Goal: Task Accomplishment & Management: Manage account settings

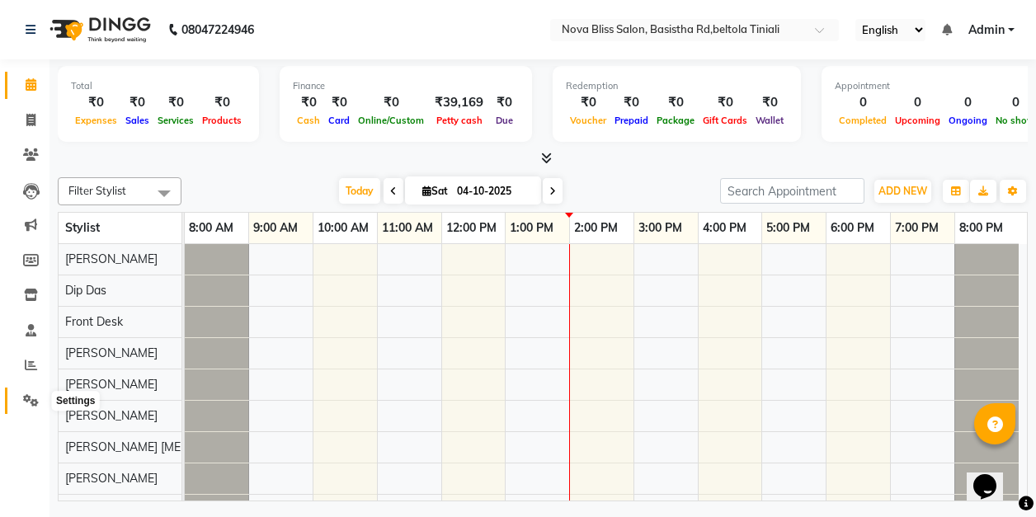
click at [36, 400] on icon at bounding box center [31, 400] width 16 height 12
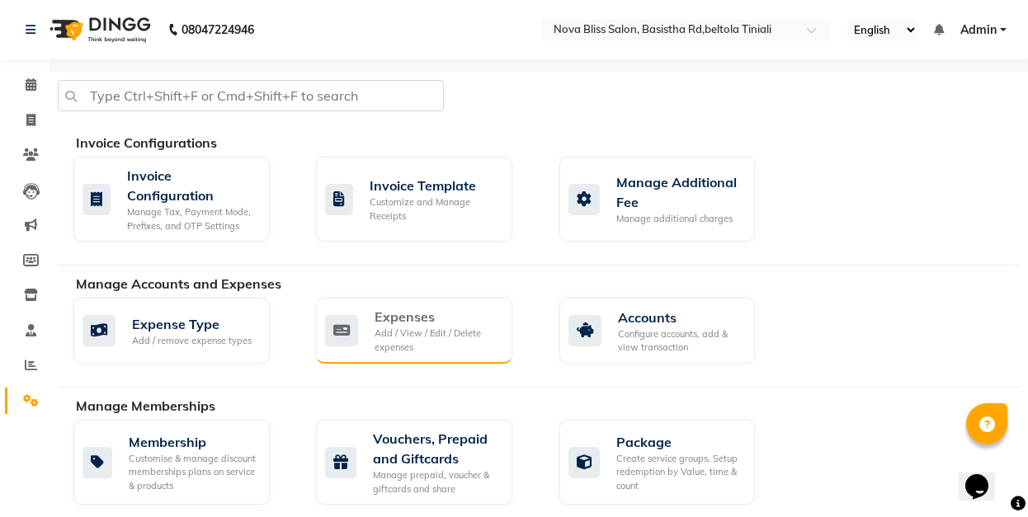
click at [445, 333] on div "Add / View / Edit / Delete expenses" at bounding box center [436, 340] width 125 height 27
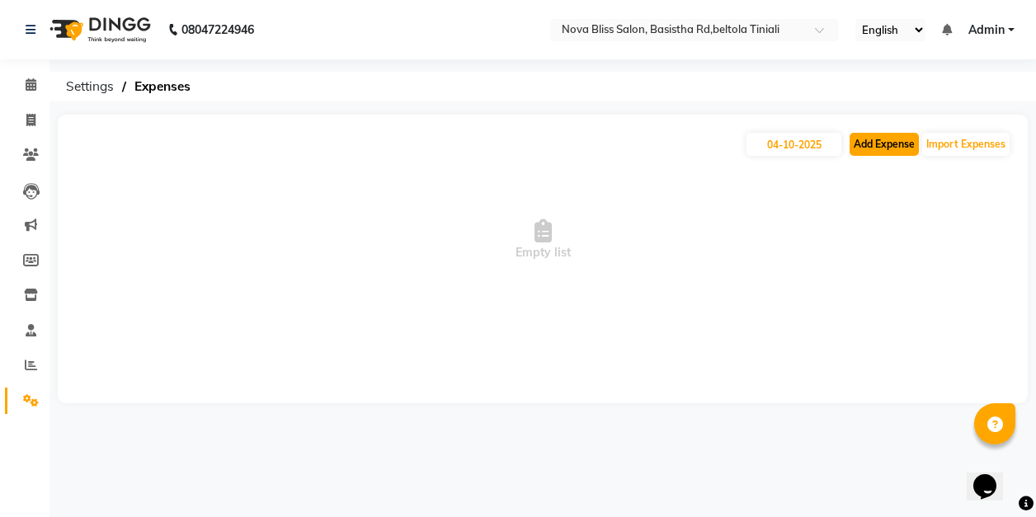
click at [889, 142] on button "Add Expense" at bounding box center [883, 144] width 69 height 23
select select "1"
select select "5200"
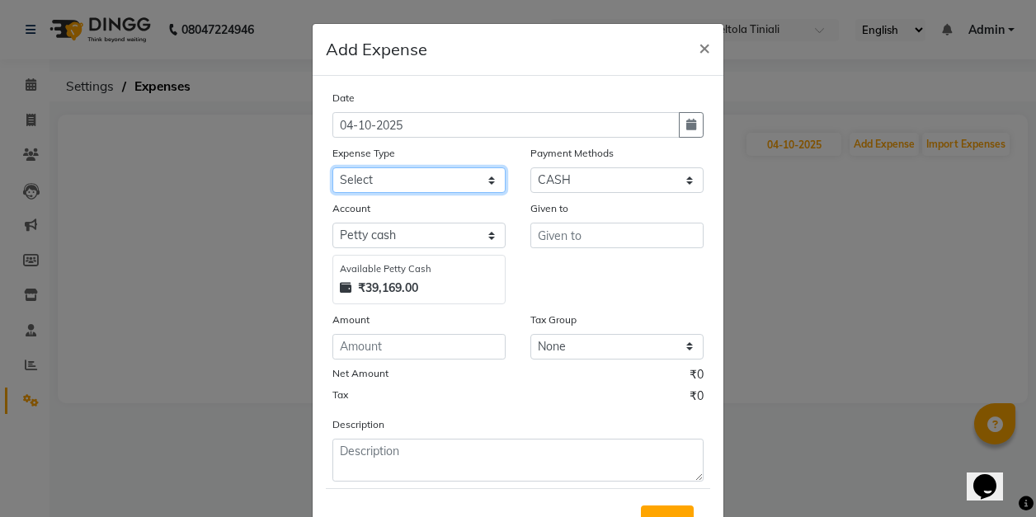
click at [365, 180] on select "Select AC repeair Advance Salary BEAUY ZONE biolume product cash return to clie…" at bounding box center [418, 180] width 173 height 26
select select "17990"
click at [332, 167] on select "Select AC repeair Advance Salary BEAUY ZONE biolume product cash return to clie…" at bounding box center [418, 180] width 173 height 26
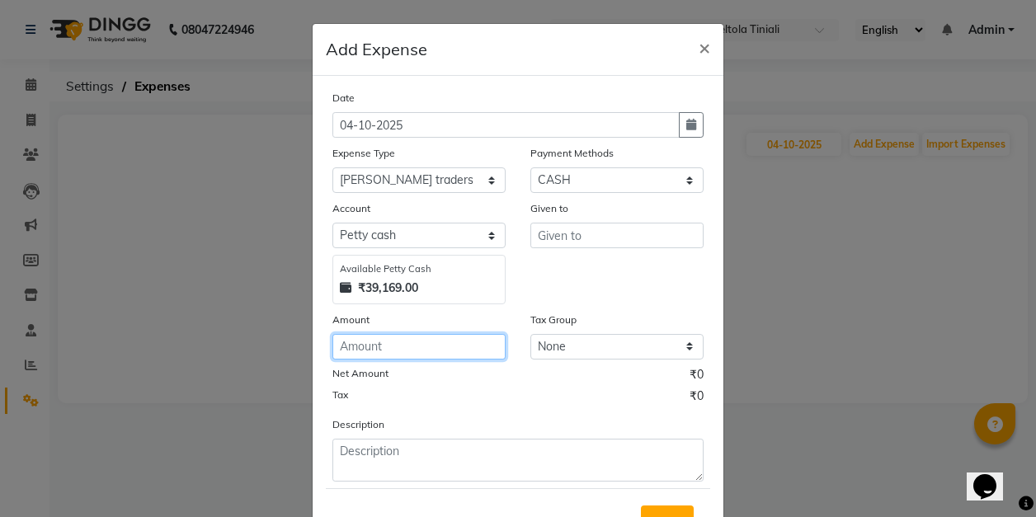
click at [374, 350] on input "number" at bounding box center [418, 347] width 173 height 26
type input "500"
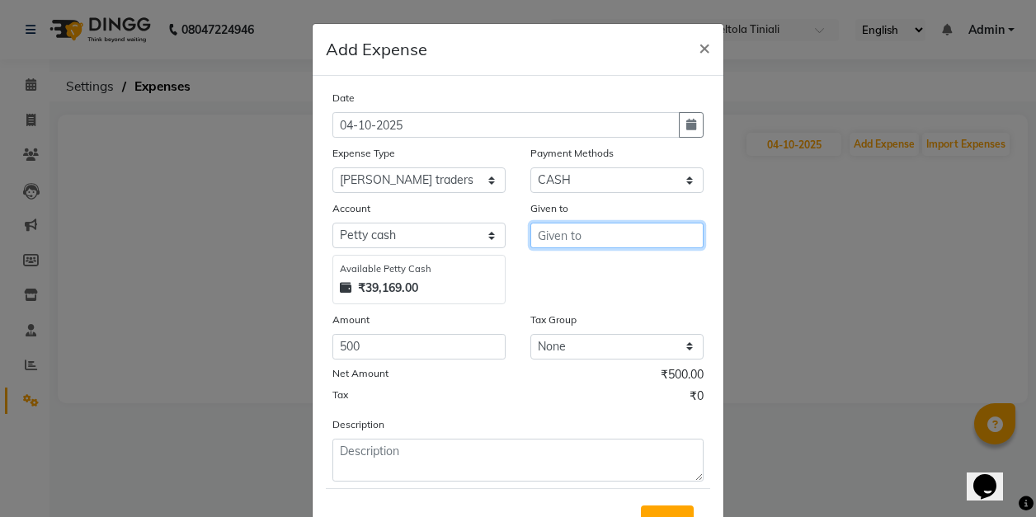
click at [602, 229] on input "text" at bounding box center [616, 236] width 173 height 26
click at [596, 267] on ngb-highlight "B [PERSON_NAME]" at bounding box center [599, 270] width 97 height 16
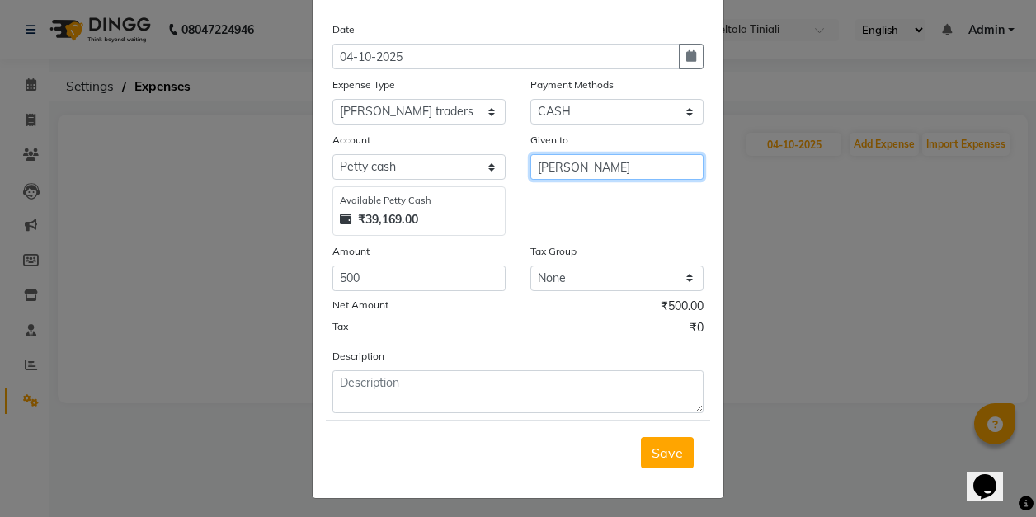
scroll to position [70, 0]
type input "[PERSON_NAME]"
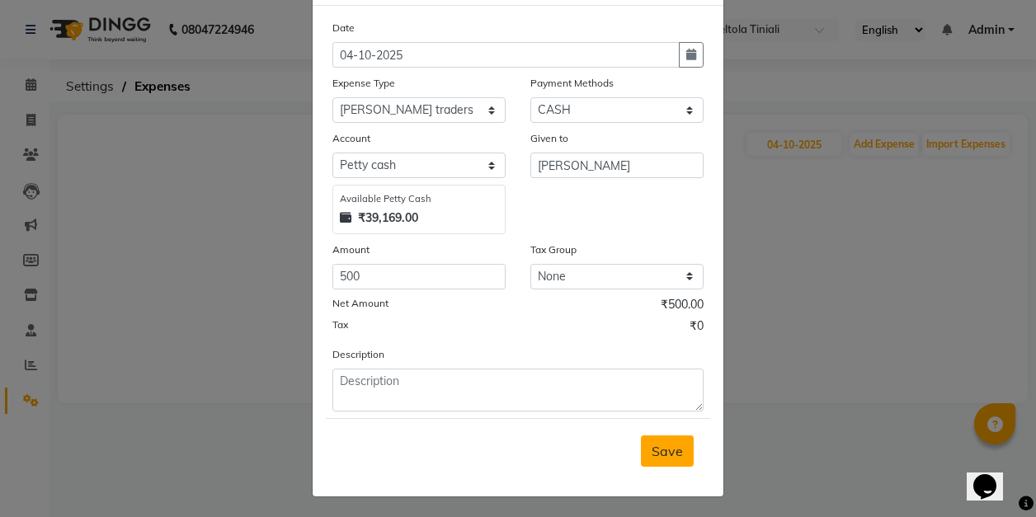
click at [665, 449] on span "Save" at bounding box center [667, 451] width 31 height 16
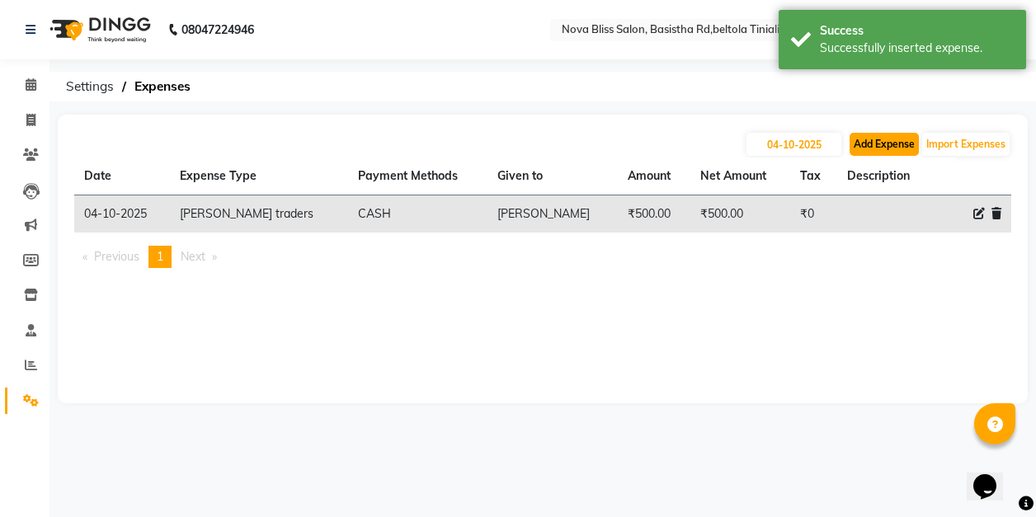
click at [871, 140] on button "Add Expense" at bounding box center [883, 144] width 69 height 23
select select "1"
select select "5200"
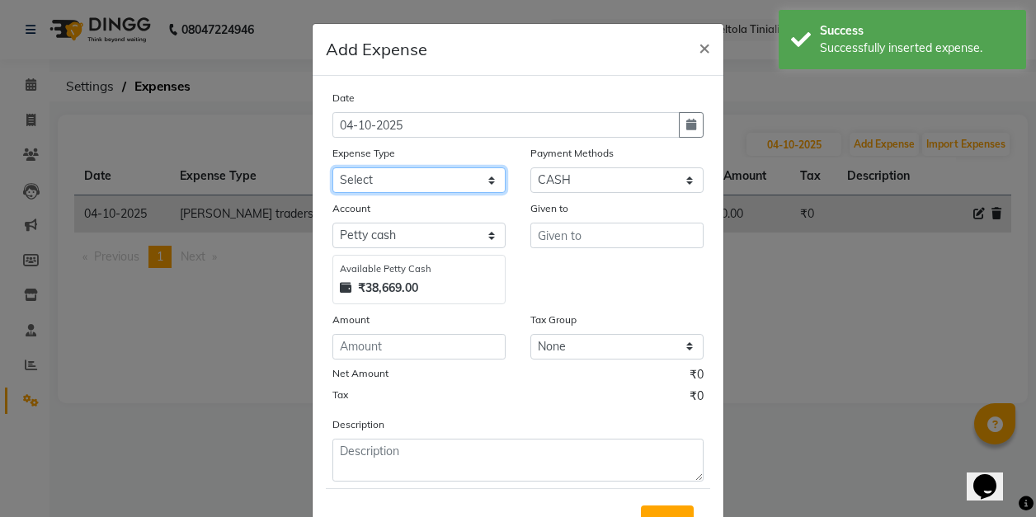
click at [396, 178] on select "Select AC repeair Advance Salary BEAUY ZONE biolume product cash return to clie…" at bounding box center [418, 180] width 173 height 26
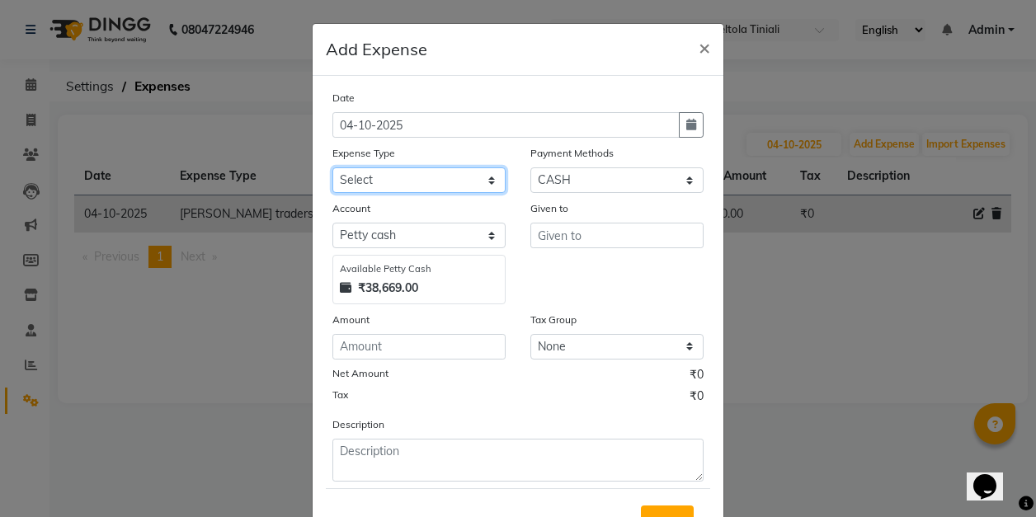
select select "14203"
click at [332, 167] on select "Select AC repeair Advance Salary BEAUY ZONE biolume product cash return to clie…" at bounding box center [418, 180] width 173 height 26
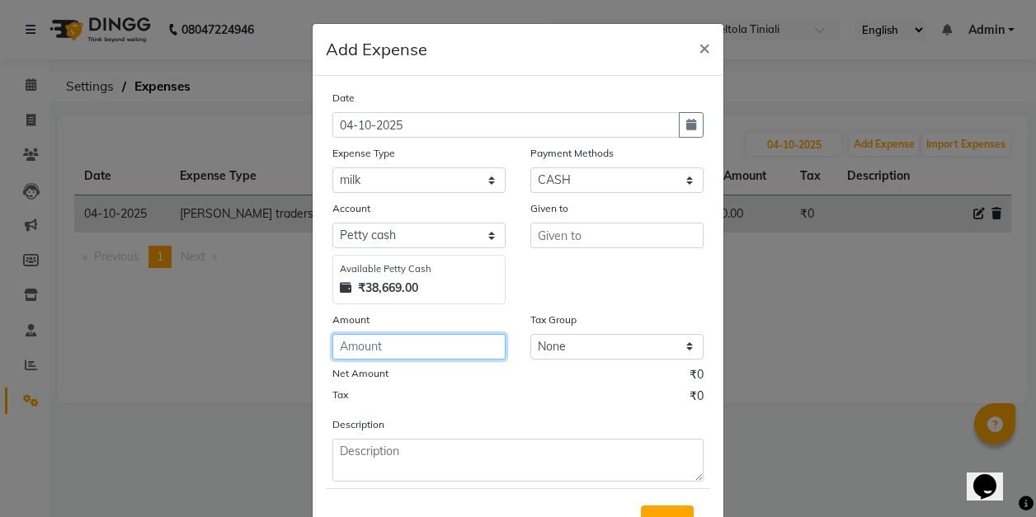
click at [391, 346] on input "number" at bounding box center [418, 347] width 173 height 26
type input "200"
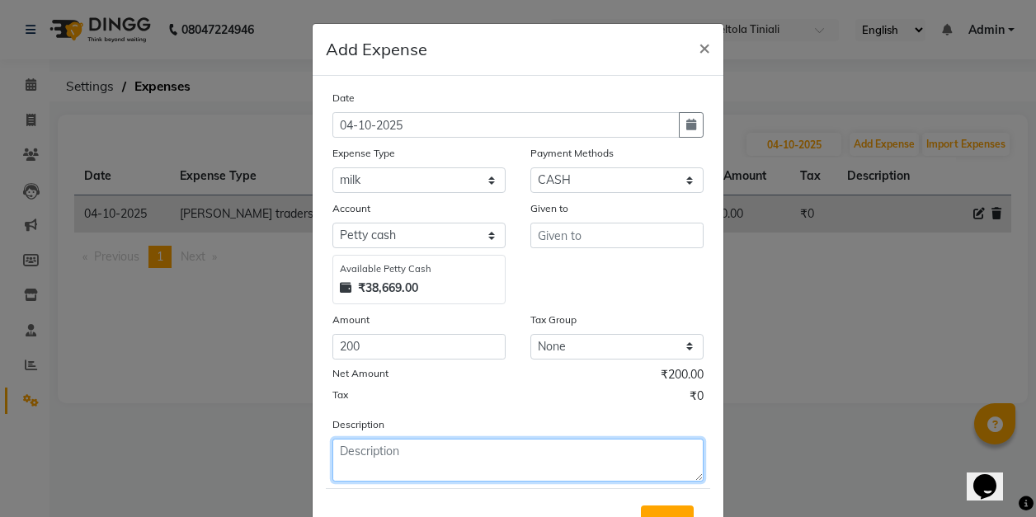
click at [386, 455] on textarea at bounding box center [517, 460] width 371 height 43
type textarea "t"
type textarea "sugar,milk,coffee,biscuit"
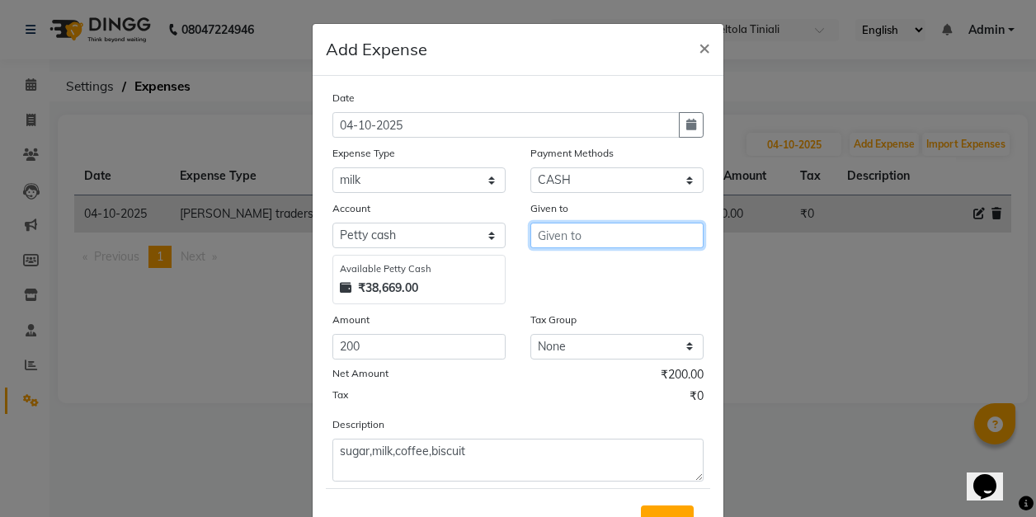
click at [600, 239] on input "text" at bounding box center [616, 236] width 173 height 26
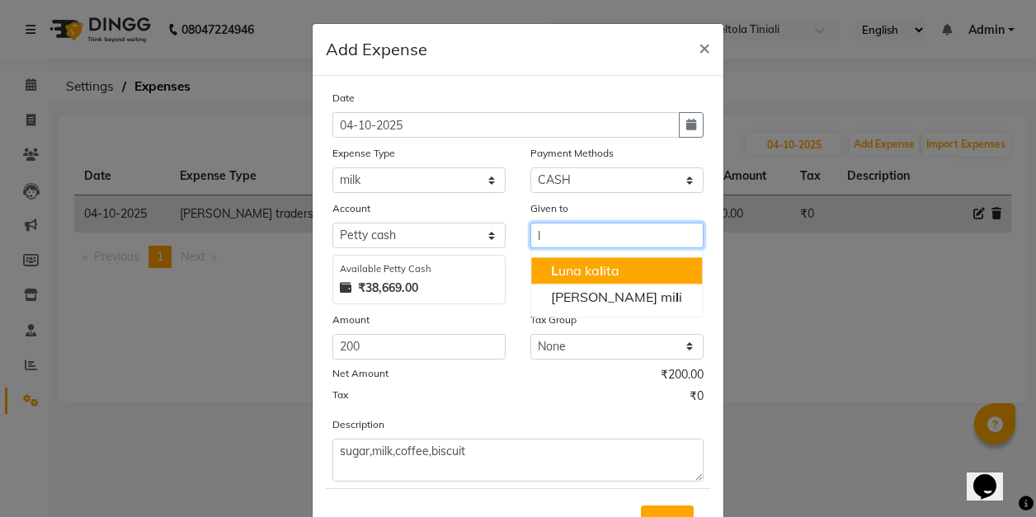
click at [607, 269] on ngb-highlight "L una ka l ita" at bounding box center [585, 270] width 68 height 16
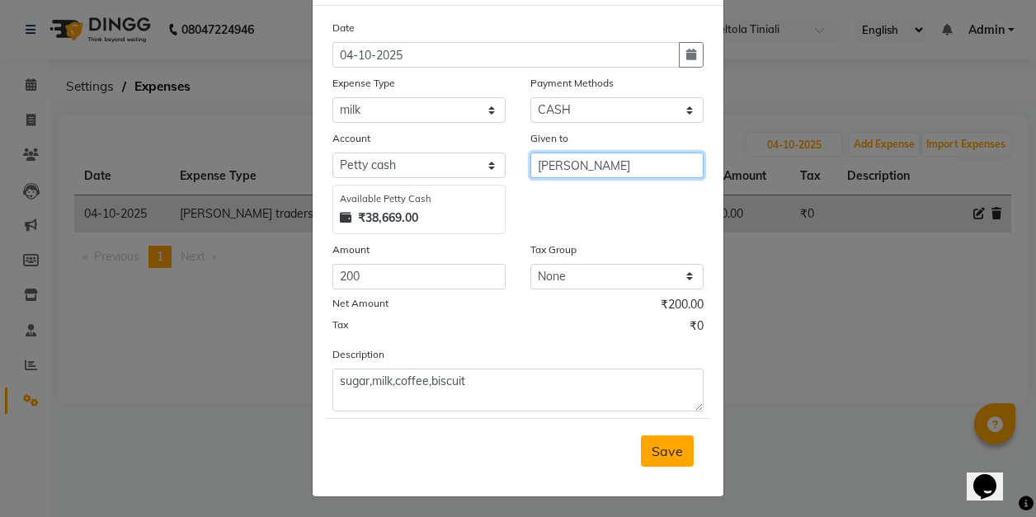
type input "[PERSON_NAME]"
click at [663, 449] on span "Save" at bounding box center [667, 451] width 31 height 16
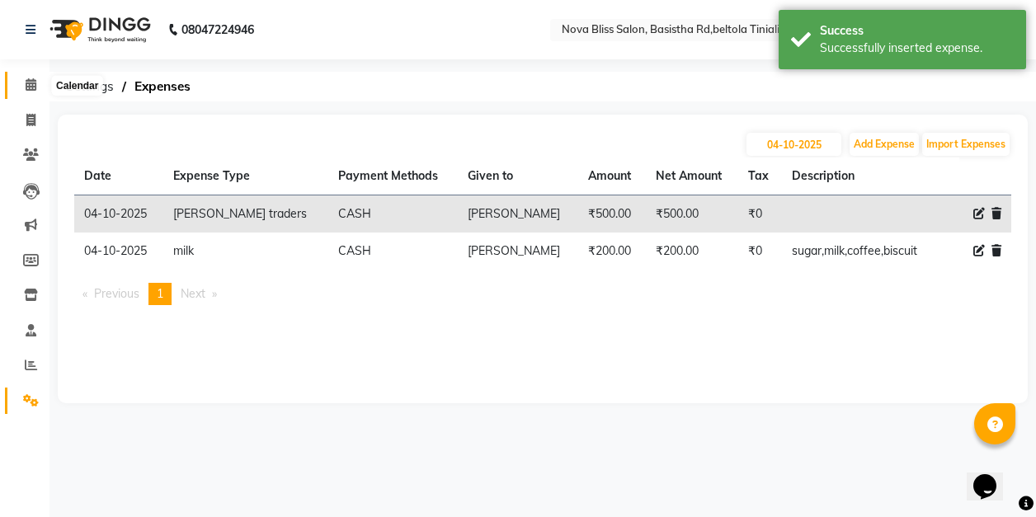
click at [28, 82] on icon at bounding box center [31, 84] width 11 height 12
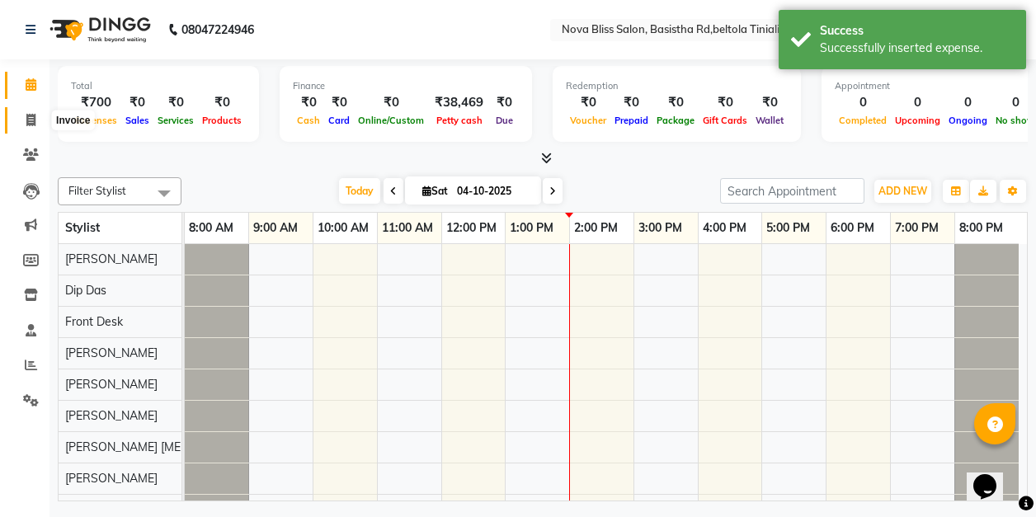
click at [28, 117] on icon at bounding box center [30, 120] width 9 height 12
select select "service"
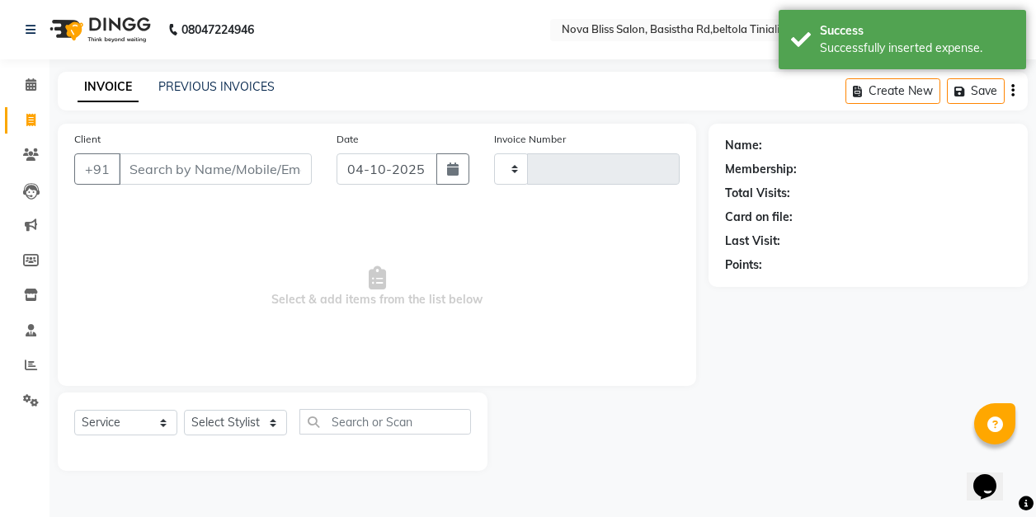
type input "1088"
select select "6211"
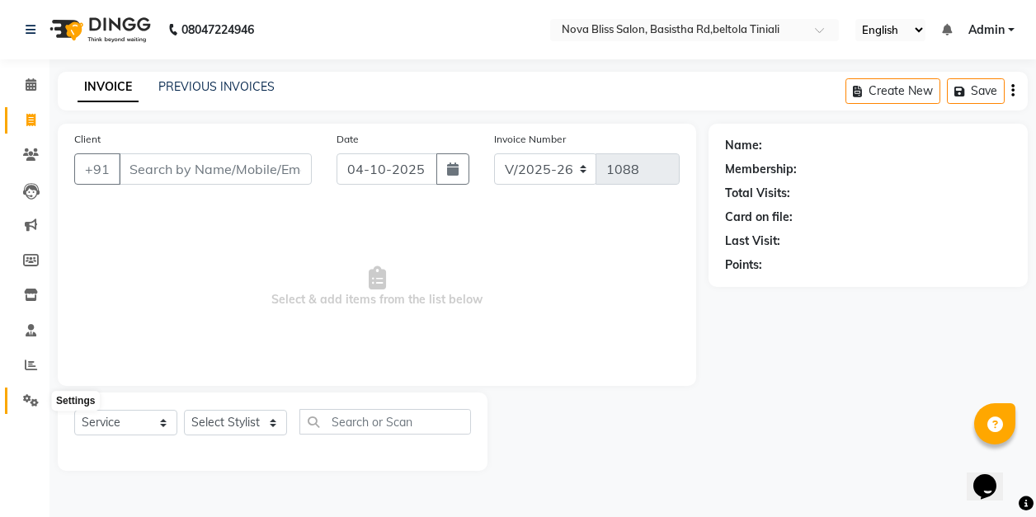
click at [29, 399] on icon at bounding box center [31, 400] width 16 height 12
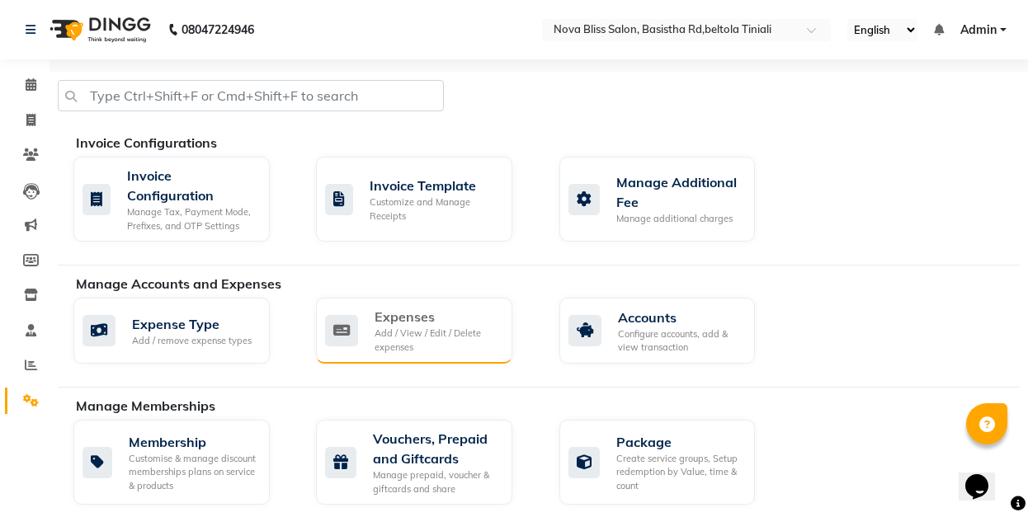
click at [435, 336] on div "Add / View / Edit / Delete expenses" at bounding box center [436, 340] width 125 height 27
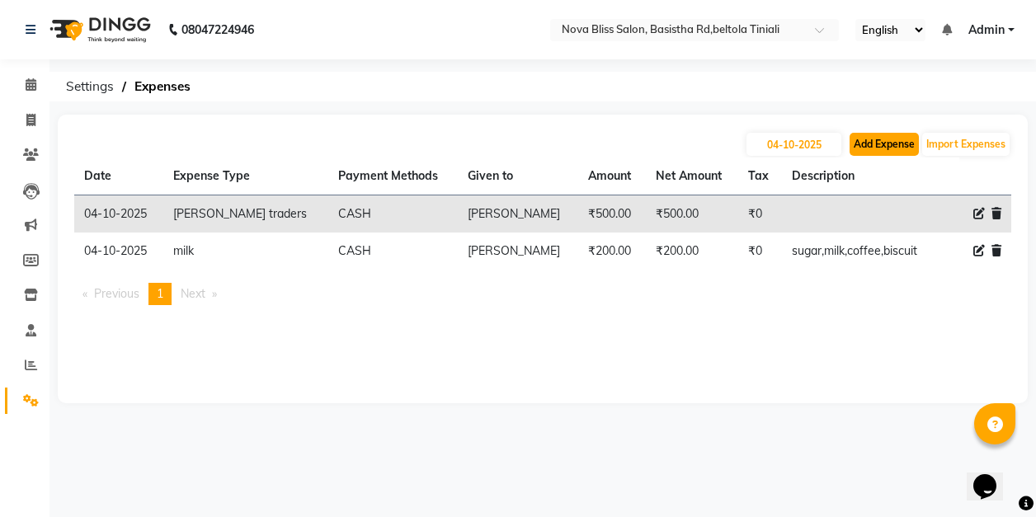
click at [887, 144] on button "Add Expense" at bounding box center [883, 144] width 69 height 23
select select "1"
select select "5200"
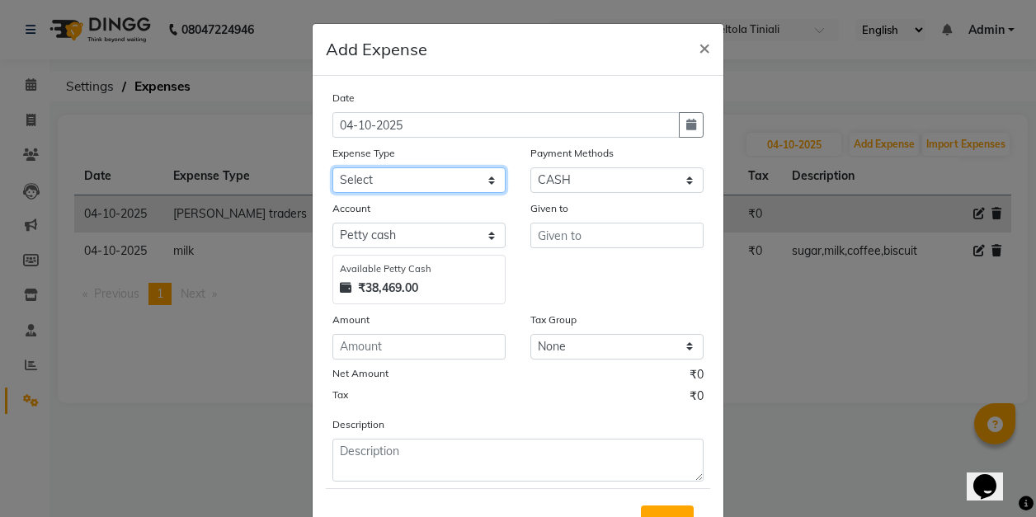
click at [338, 175] on select "Select AC repeair Advance Salary BEAUY ZONE biolume product cash return to clie…" at bounding box center [418, 180] width 173 height 26
select select "14386"
click at [332, 167] on select "Select AC repeair Advance Salary BEAUY ZONE biolume product cash return to clie…" at bounding box center [418, 180] width 173 height 26
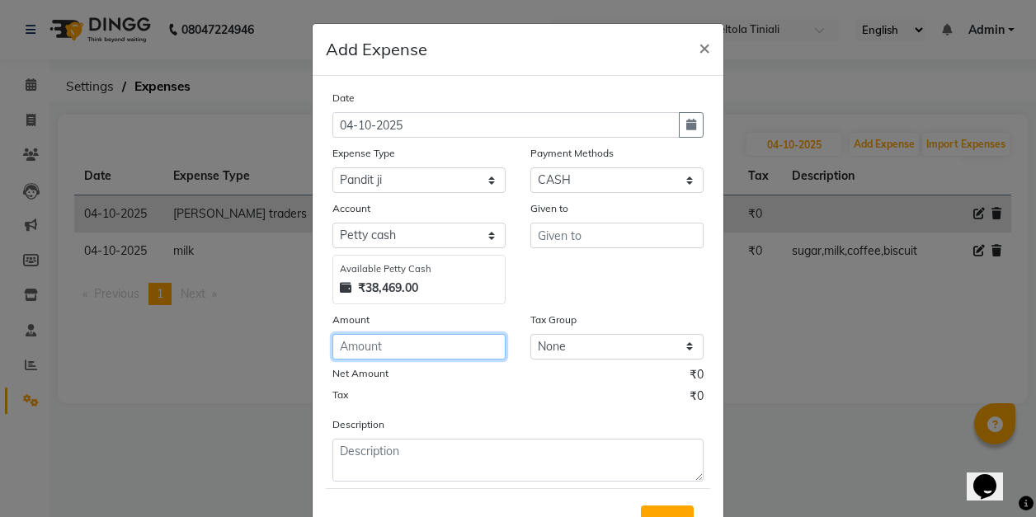
click at [355, 346] on input "number" at bounding box center [418, 347] width 173 height 26
type input "100"
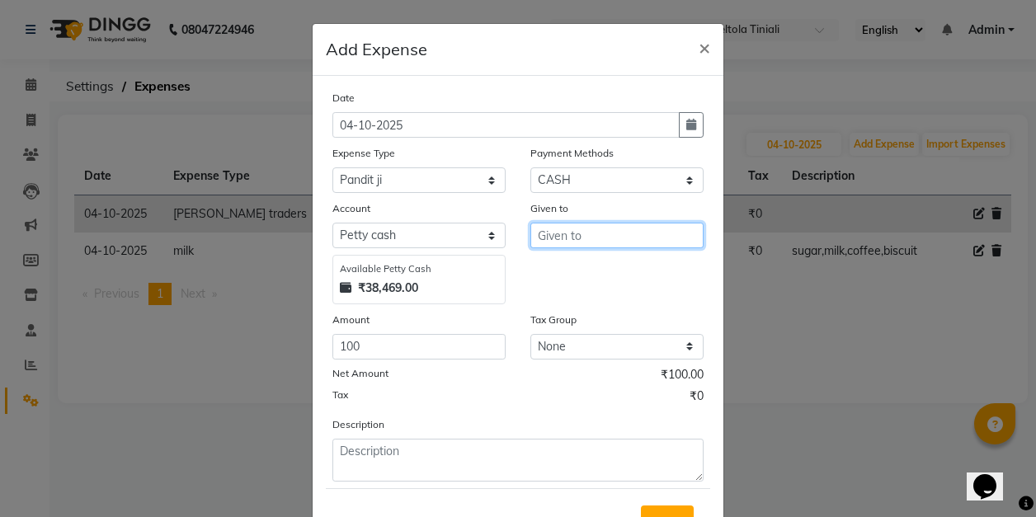
click at [592, 233] on input "text" at bounding box center [616, 236] width 173 height 26
click at [572, 268] on ngb-highlight "B [PERSON_NAME]" at bounding box center [599, 270] width 97 height 16
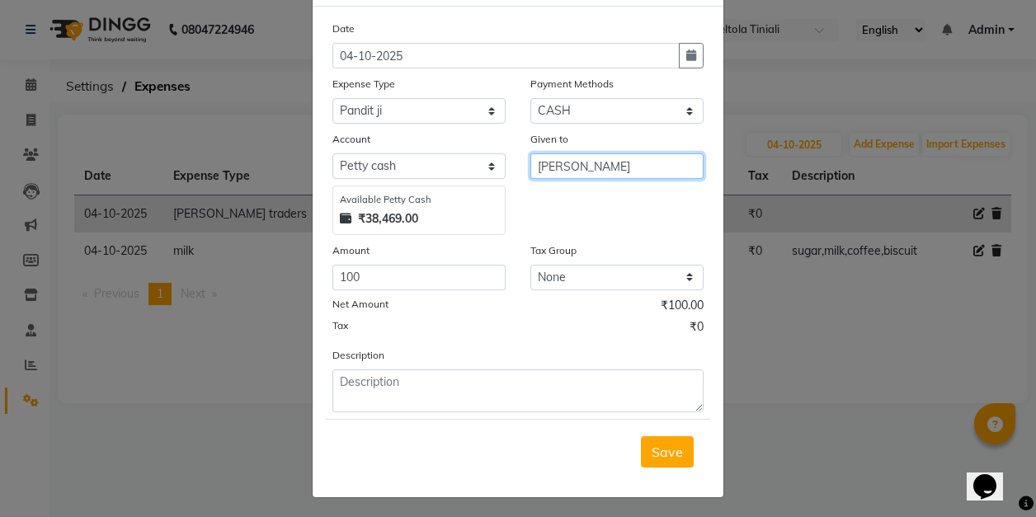
scroll to position [70, 0]
type input "[PERSON_NAME]"
click at [663, 443] on span "Save" at bounding box center [667, 451] width 31 height 16
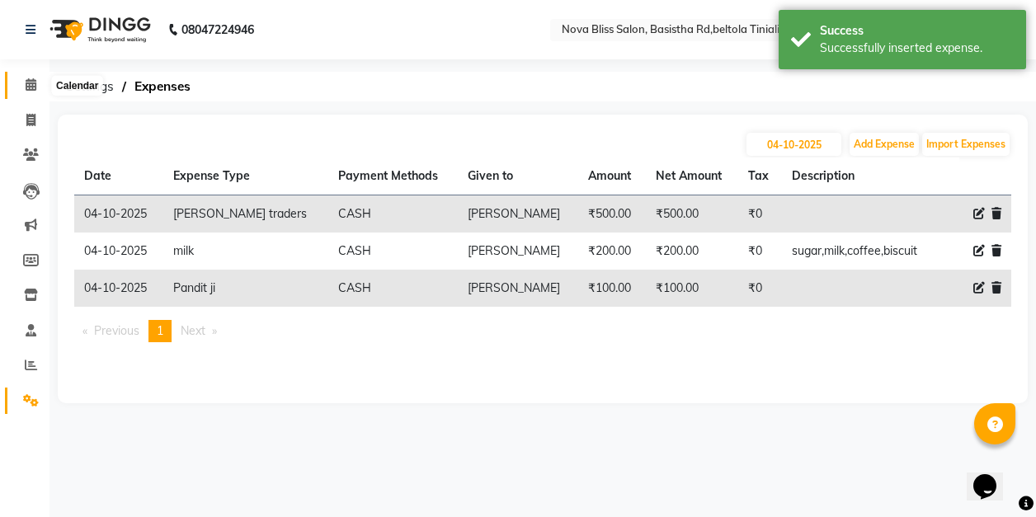
click at [30, 84] on icon at bounding box center [31, 84] width 11 height 12
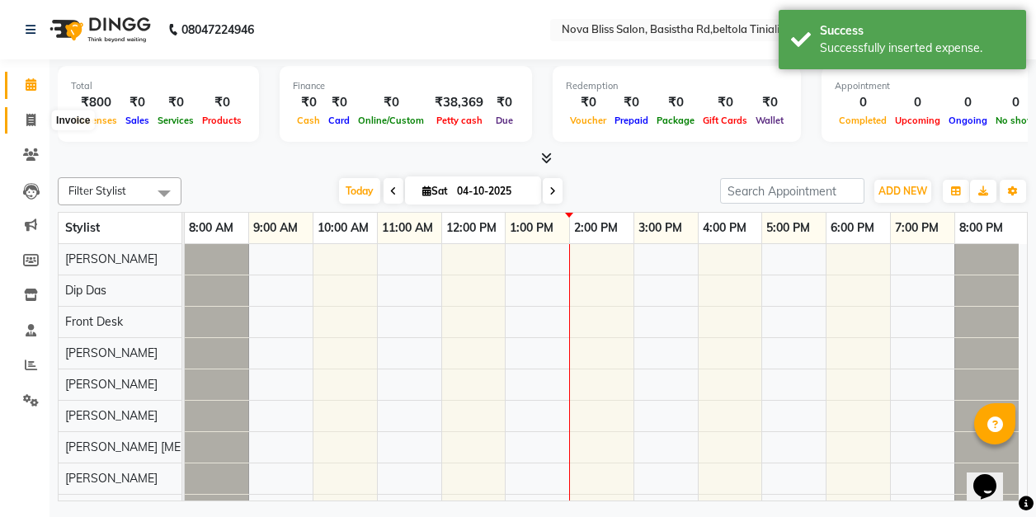
click at [29, 120] on icon at bounding box center [30, 120] width 9 height 12
select select "service"
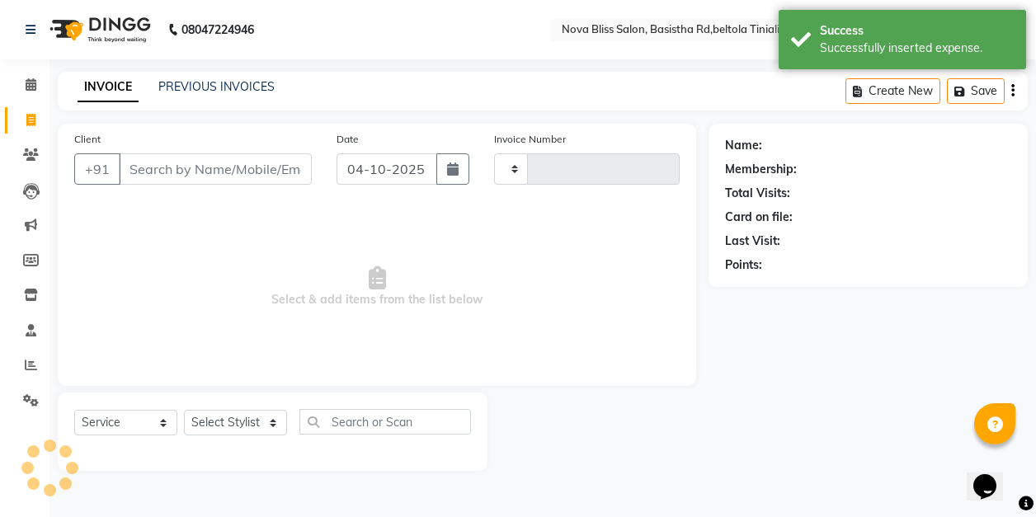
type input "1088"
select select "6211"
